Goal: Task Accomplishment & Management: Use online tool/utility

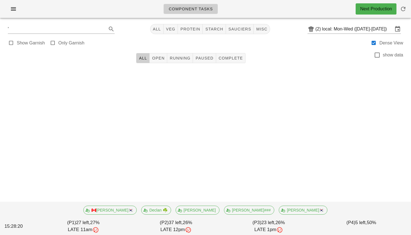
drag, startPoint x: 82, startPoint y: 42, endPoint x: 71, endPoint y: 41, distance: 10.9
click at [71, 41] on label "Only Garnish" at bounding box center [71, 43] width 26 height 6
type input "garnish"
checkbox input "true"
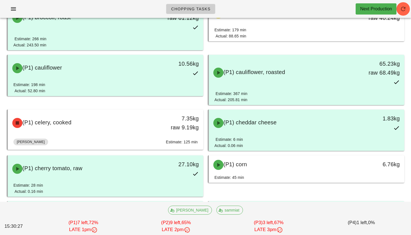
scroll to position [124, 0]
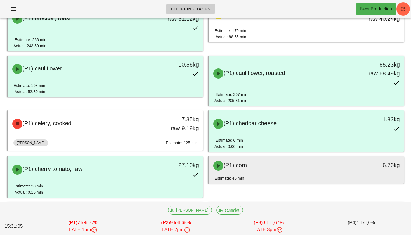
click at [306, 167] on div "(P1) corn" at bounding box center [282, 165] width 145 height 17
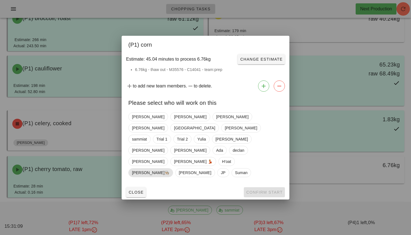
click at [169, 168] on span "[PERSON_NAME]👨🏼‍🍳" at bounding box center [150, 172] width 37 height 8
click at [253, 190] on span "Confirm Start" at bounding box center [264, 192] width 37 height 4
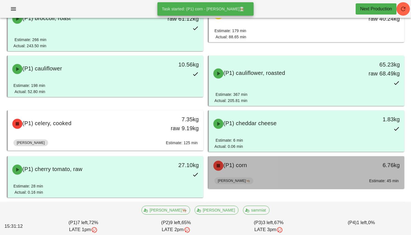
click at [265, 164] on div "(P1) corn" at bounding box center [282, 165] width 145 height 17
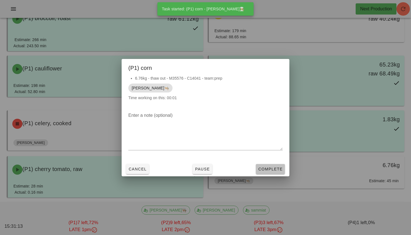
click at [269, 167] on span "Complete" at bounding box center [270, 169] width 25 height 4
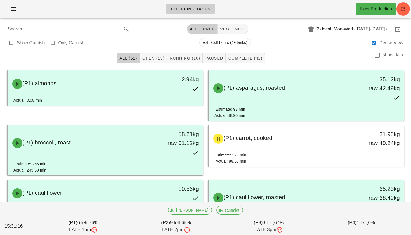
click at [205, 25] on button "prep" at bounding box center [208, 29] width 17 height 10
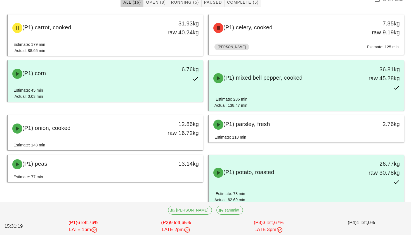
scroll to position [57, 0]
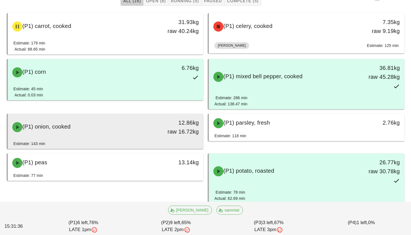
click at [131, 139] on div "(P1) onion, cooked 12.86kg raw 16.72kg" at bounding box center [105, 127] width 193 height 25
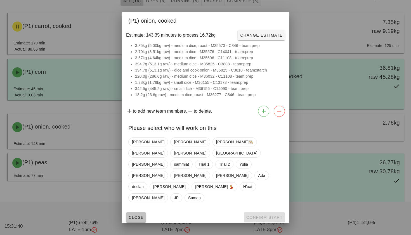
click at [136, 215] on span "Close" at bounding box center [135, 217] width 15 height 4
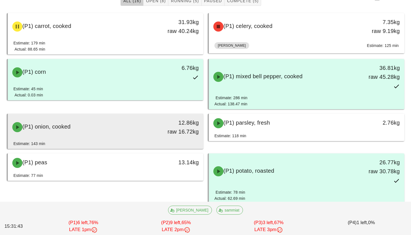
click at [143, 130] on div "(P1) onion, cooked" at bounding box center [81, 127] width 145 height 17
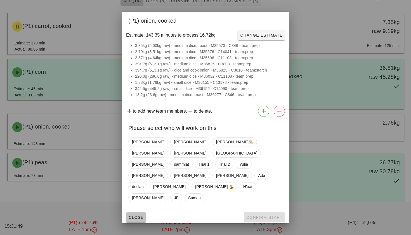
click at [135, 212] on button "Close" at bounding box center [136, 217] width 20 height 10
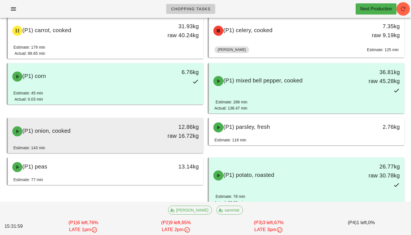
scroll to position [51, 0]
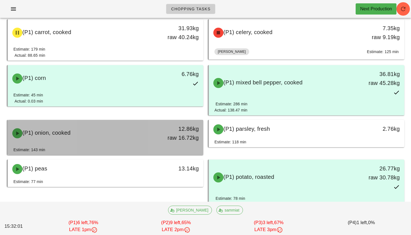
click at [125, 136] on div "(P1) onion, cooked" at bounding box center [81, 133] width 145 height 17
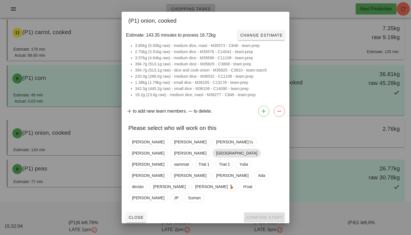
click at [253, 151] on span "[GEOGRAPHIC_DATA]" at bounding box center [236, 153] width 48 height 9
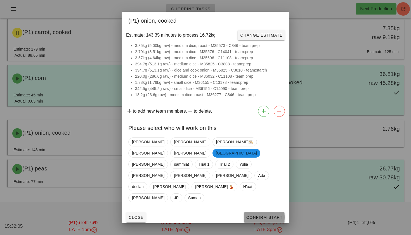
click at [255, 215] on span "Confirm Start" at bounding box center [264, 217] width 37 height 4
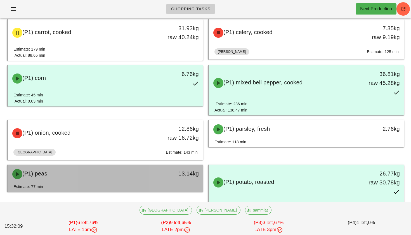
click at [179, 180] on div "13.14kg" at bounding box center [178, 174] width 48 height 17
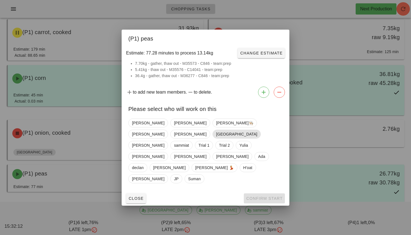
click at [250, 132] on span "[GEOGRAPHIC_DATA]" at bounding box center [236, 134] width 41 height 8
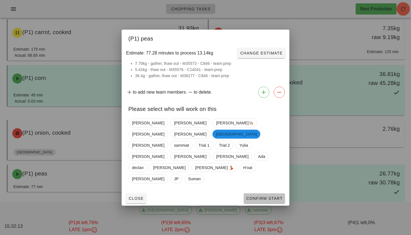
click at [255, 196] on span "Confirm Start" at bounding box center [264, 198] width 37 height 4
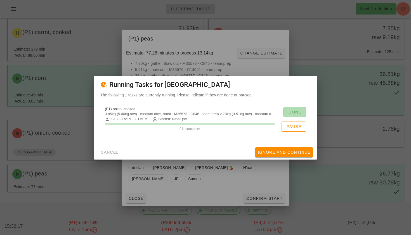
click at [296, 111] on span "Done" at bounding box center [294, 112] width 13 height 4
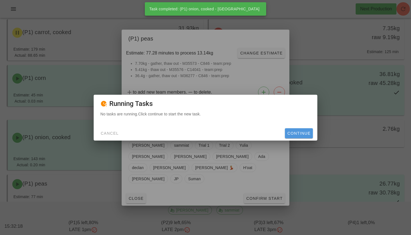
click at [293, 133] on span "Continue" at bounding box center [298, 133] width 23 height 4
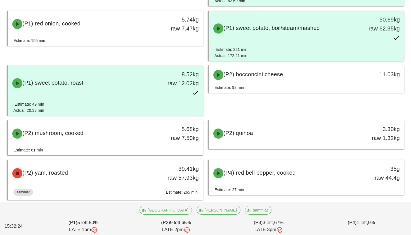
scroll to position [275, 0]
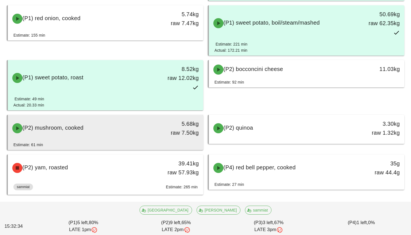
click at [146, 134] on div "(P2) mushroom, cooked" at bounding box center [81, 128] width 145 height 17
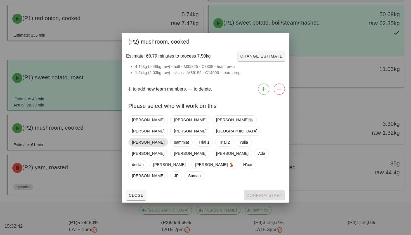
click at [164, 138] on span "[PERSON_NAME]" at bounding box center [148, 142] width 32 height 8
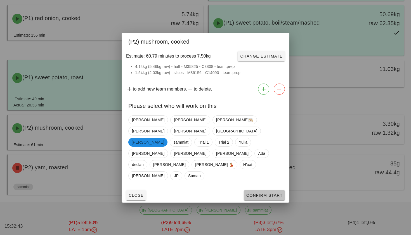
click at [251, 190] on button "Confirm Start" at bounding box center [264, 195] width 41 height 10
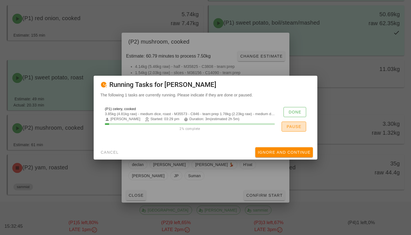
click at [291, 127] on span "Pause" at bounding box center [293, 126] width 15 height 4
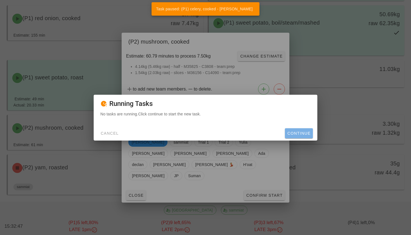
click at [292, 136] on span "Continue" at bounding box center [298, 133] width 23 height 4
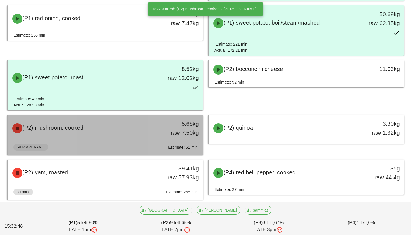
click at [155, 134] on div "5.68kg raw 7.50kg" at bounding box center [178, 128] width 48 height 25
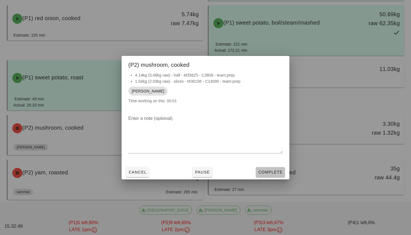
click at [265, 173] on span "Complete" at bounding box center [270, 172] width 25 height 4
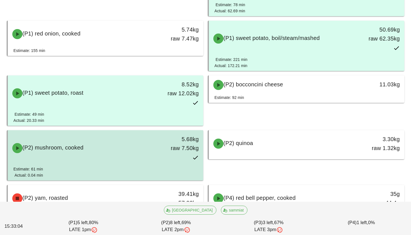
scroll to position [290, 0]
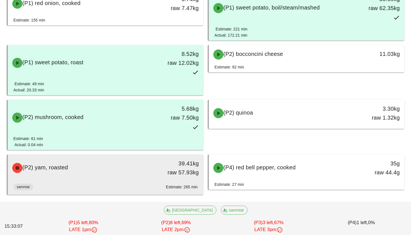
click at [186, 183] on div "sammiat Estimate: 265 min" at bounding box center [105, 187] width 184 height 13
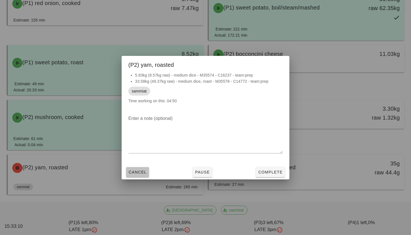
click at [149, 169] on button "Cancel" at bounding box center [137, 172] width 23 height 10
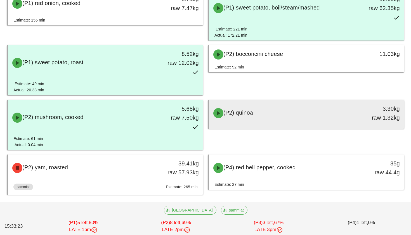
click at [270, 120] on div "(P2) quinoa" at bounding box center [282, 113] width 145 height 17
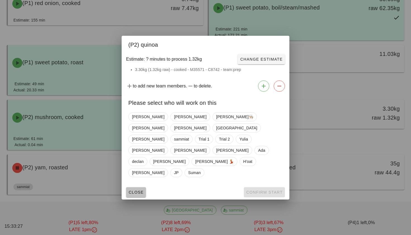
click at [136, 187] on button "Close" at bounding box center [136, 192] width 20 height 10
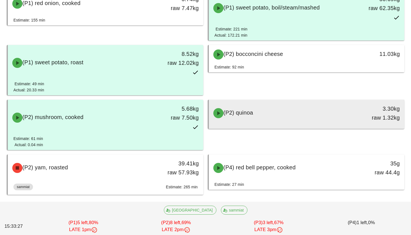
click at [233, 116] on span "(P2) quinoa" at bounding box center [238, 113] width 30 height 6
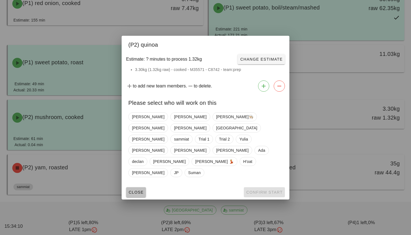
click at [133, 190] on span "Close" at bounding box center [135, 192] width 15 height 4
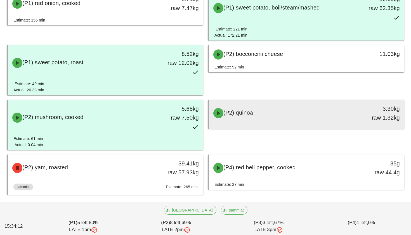
click at [266, 110] on div "(P2) quinoa" at bounding box center [282, 113] width 145 height 17
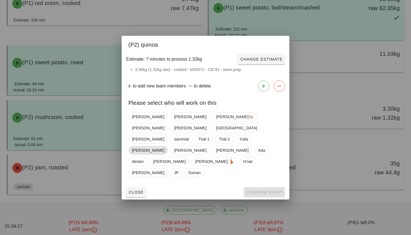
click at [164, 146] on span "[PERSON_NAME]" at bounding box center [148, 150] width 32 height 8
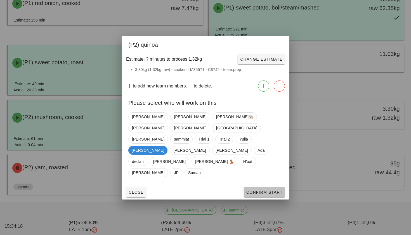
click at [259, 187] on button "Confirm Start" at bounding box center [264, 192] width 41 height 10
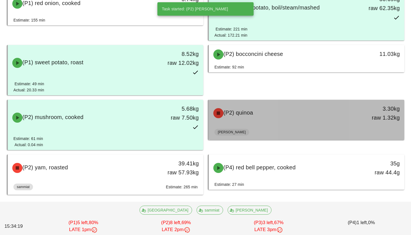
click at [263, 115] on div "(P2) quinoa" at bounding box center [282, 113] width 145 height 17
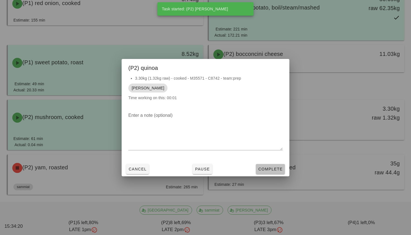
click at [272, 167] on span "Complete" at bounding box center [270, 169] width 25 height 4
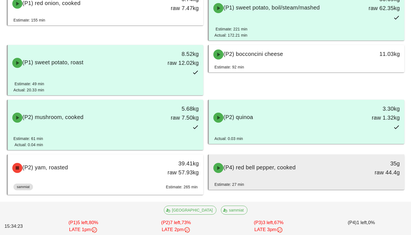
click at [272, 167] on span "(P4) red bell pepper, cooked" at bounding box center [259, 167] width 72 height 6
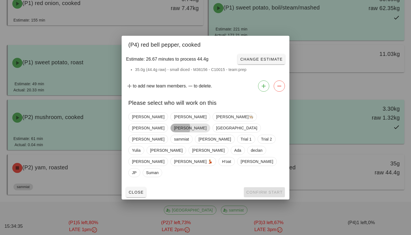
click at [206, 126] on span "[PERSON_NAME]" at bounding box center [190, 128] width 32 height 8
click at [254, 187] on button "Confirm Start" at bounding box center [264, 192] width 41 height 10
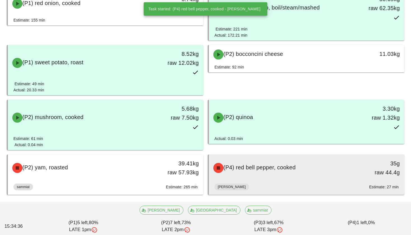
click at [260, 170] on span "(P4) red bell pepper, cooked" at bounding box center [259, 167] width 72 height 6
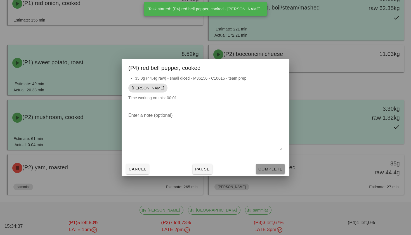
click at [265, 170] on span "Complete" at bounding box center [270, 169] width 25 height 4
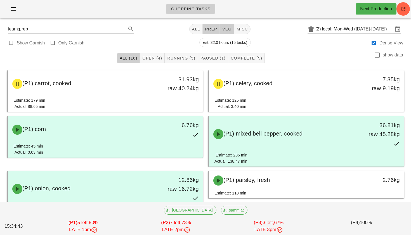
click at [222, 28] on span "veg" at bounding box center [227, 29] width 10 height 4
type input "team:veg"
